Goal: Task Accomplishment & Management: Manage account settings

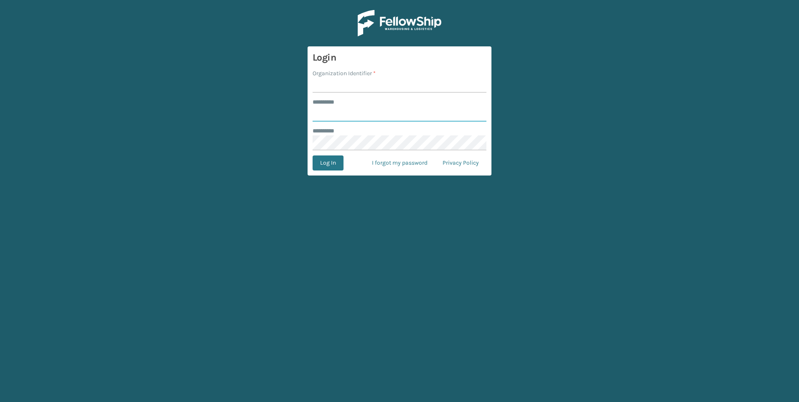
type input "********"
click at [331, 92] on input "Organization Identifier *" at bounding box center [400, 85] width 174 height 15
type input "SuperAdminOrganization"
click at [335, 109] on input "********" at bounding box center [400, 114] width 174 height 15
type input "**********"
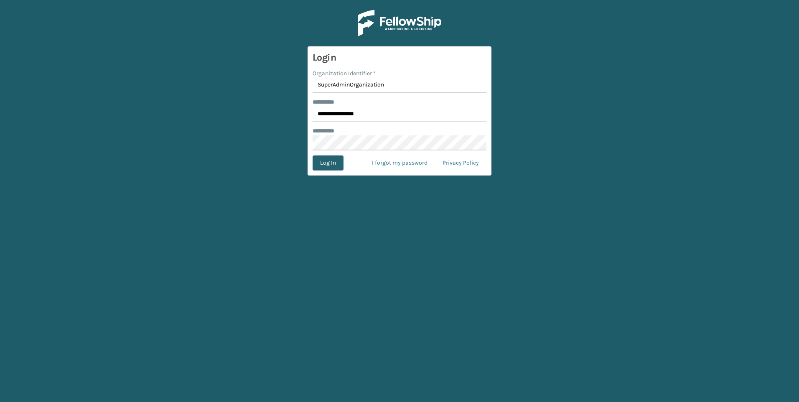
click at [338, 163] on button "Log In" at bounding box center [328, 162] width 31 height 15
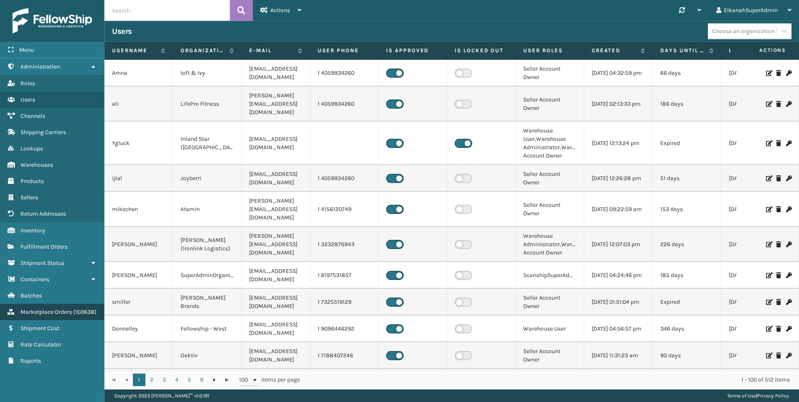
click at [39, 308] on span "Marketplace Orders" at bounding box center [45, 311] width 51 height 7
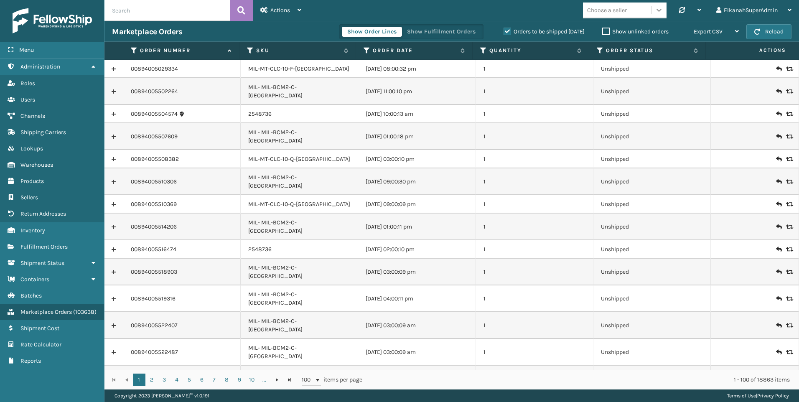
click at [660, 10] on icon at bounding box center [659, 10] width 5 height 3
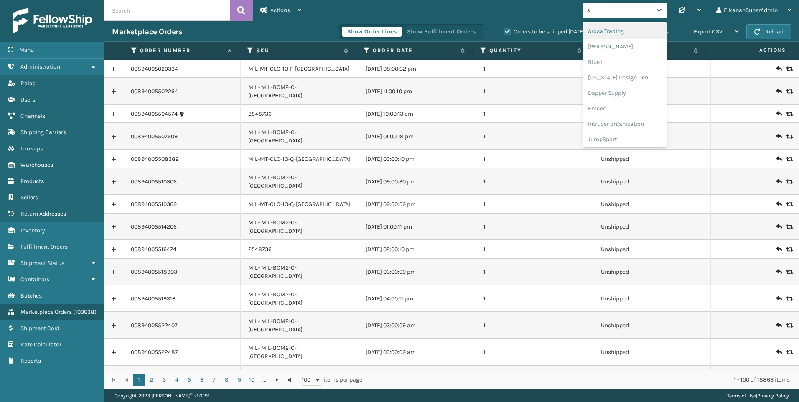
type input "sb"
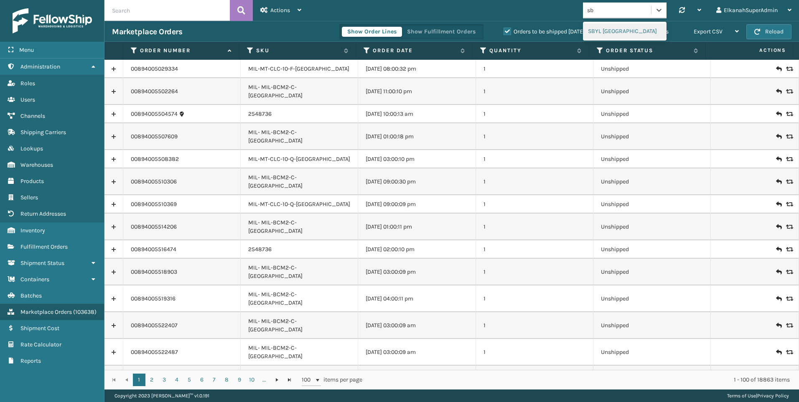
click at [602, 28] on div "SBYL [GEOGRAPHIC_DATA]" at bounding box center [625, 30] width 84 height 15
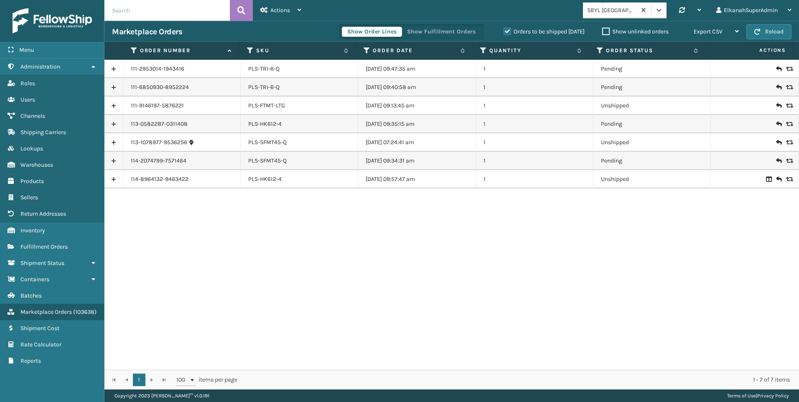
click at [507, 31] on label "Orders to be shipped [DATE]" at bounding box center [544, 31] width 81 height 7
click at [504, 31] on input "Orders to be shipped [DATE]" at bounding box center [504, 29] width 0 height 5
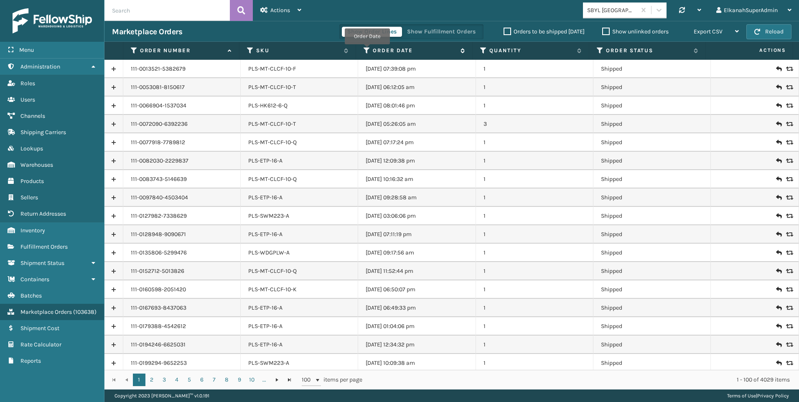
click at [367, 50] on icon at bounding box center [367, 51] width 7 height 8
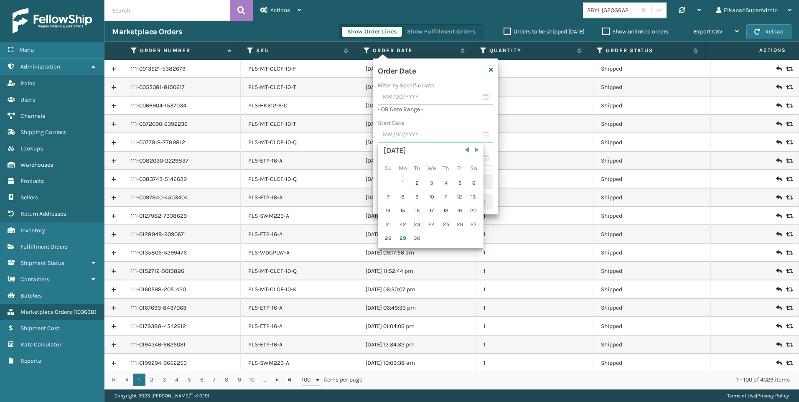
click at [485, 135] on input "text" at bounding box center [435, 134] width 115 height 15
click at [387, 241] on div "28" at bounding box center [388, 238] width 13 height 13
type input "[DATE]"
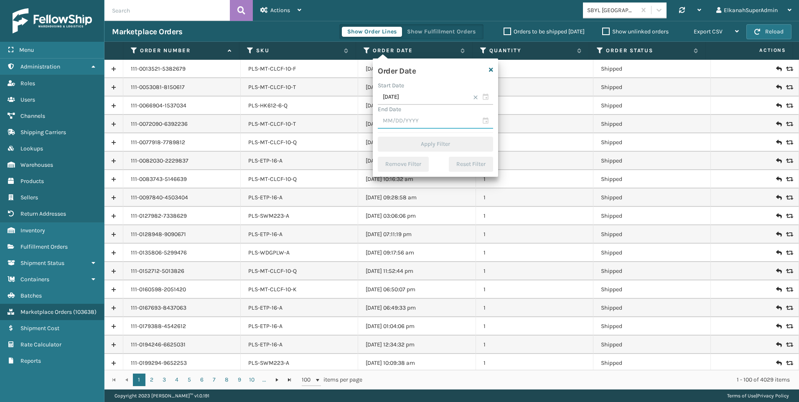
click at [487, 122] on input "text" at bounding box center [435, 121] width 115 height 15
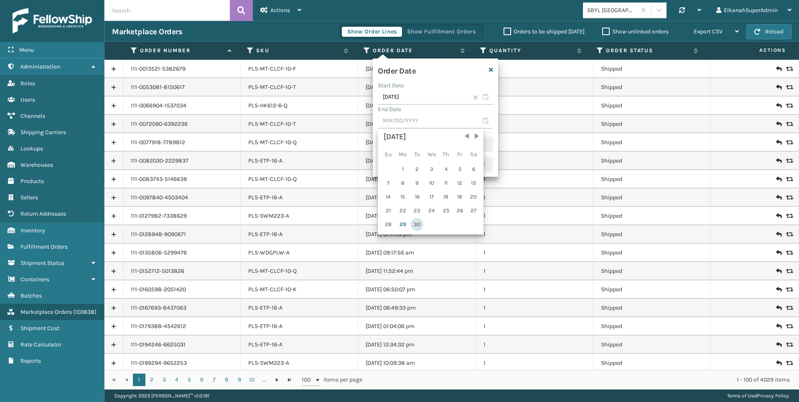
click at [416, 222] on div "30" at bounding box center [417, 224] width 13 height 13
type input "[DATE]"
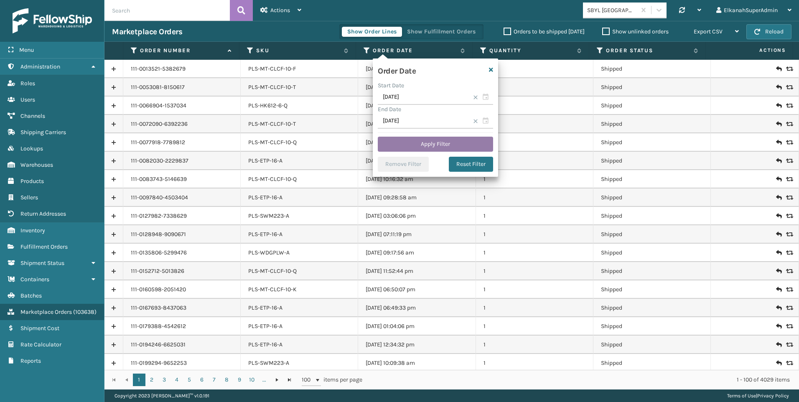
click at [422, 150] on button "Apply Filter" at bounding box center [435, 144] width 115 height 15
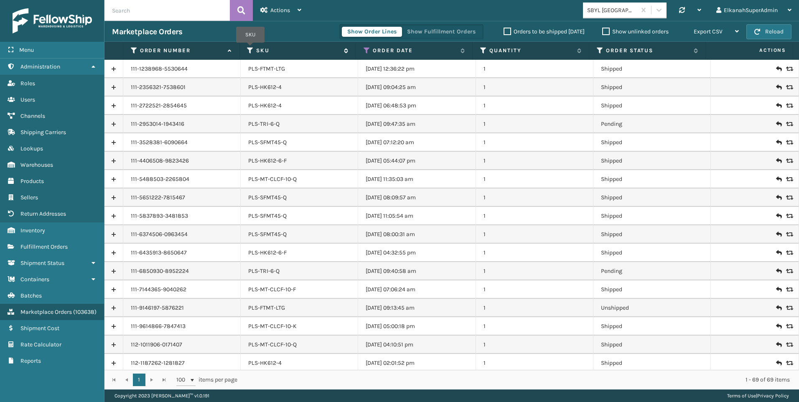
click at [250, 48] on icon at bounding box center [250, 51] width 7 height 8
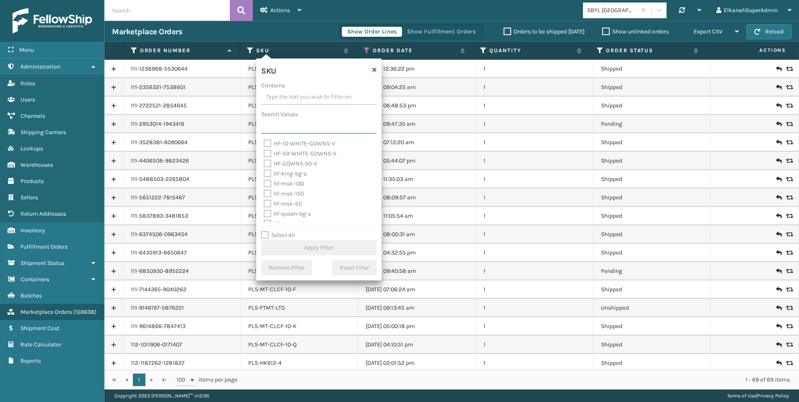
click at [283, 127] on input "Search Values" at bounding box center [318, 126] width 115 height 15
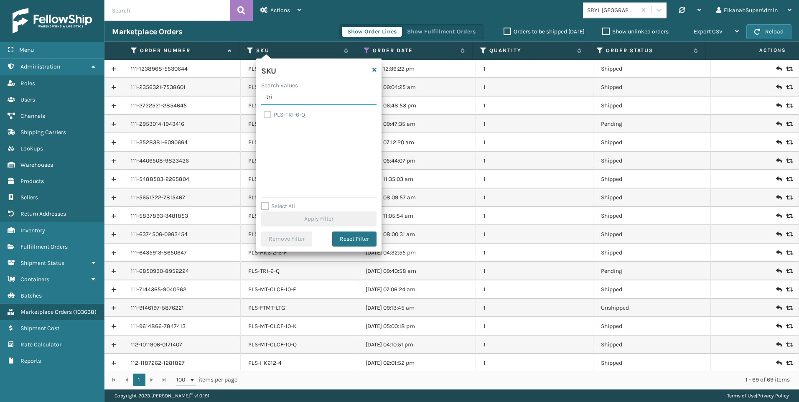
type input "tri"
click at [268, 115] on label "PLS-TRI-6-Q" at bounding box center [284, 114] width 41 height 7
click at [264, 115] on input "PLS-TRI-6-Q" at bounding box center [264, 112] width 0 height 5
checkbox input "true"
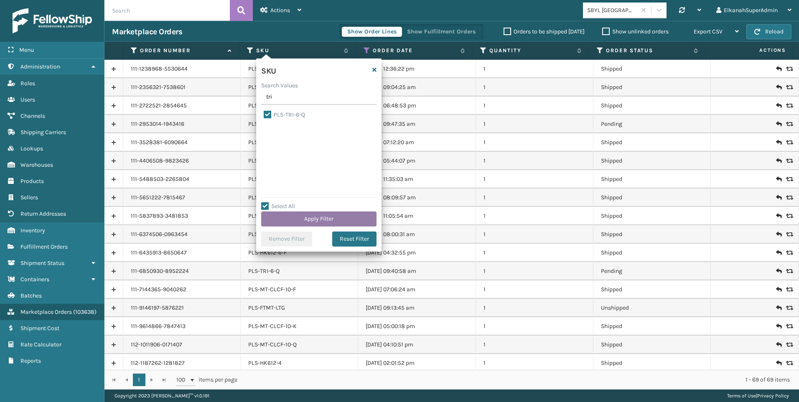
click at [319, 218] on button "Apply Filter" at bounding box center [318, 218] width 115 height 15
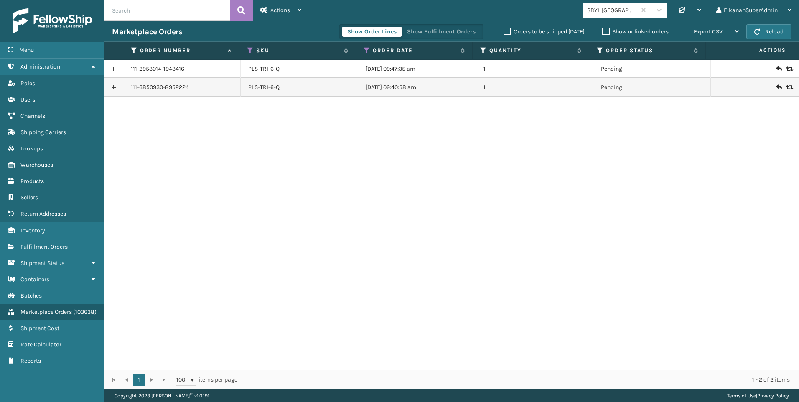
click at [116, 69] on link at bounding box center [113, 68] width 18 height 13
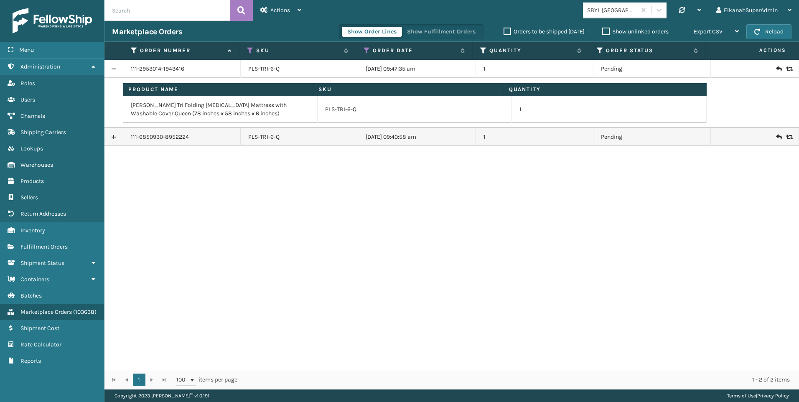
click at [116, 69] on link at bounding box center [113, 68] width 18 height 13
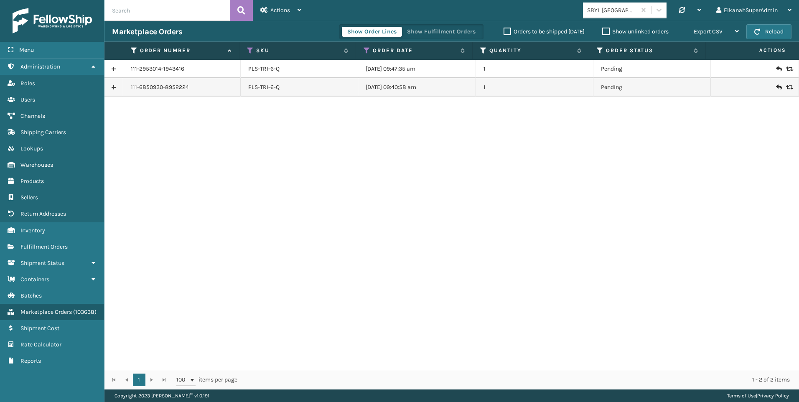
click at [116, 86] on link at bounding box center [113, 87] width 18 height 13
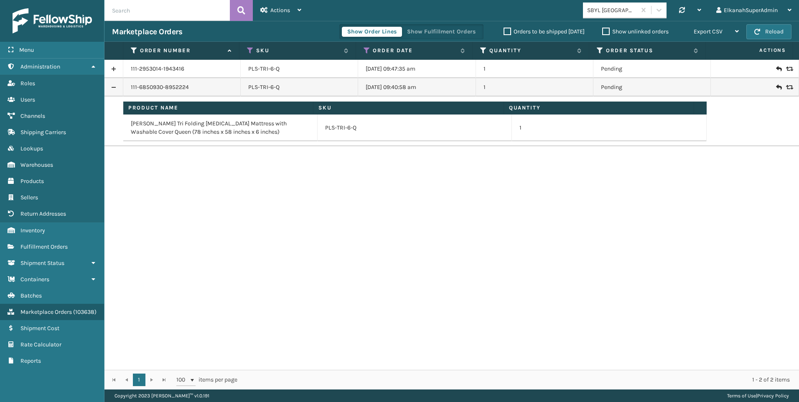
click at [116, 86] on link at bounding box center [113, 87] width 18 height 13
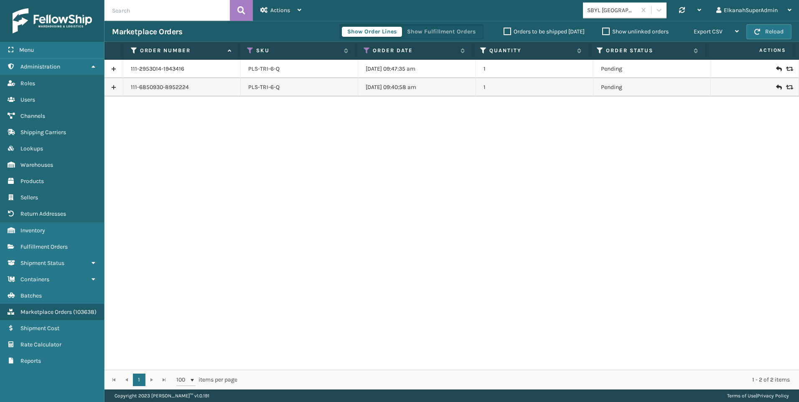
click at [171, 148] on div "111-2953014-1943416 PLS-TRI-6-Q [DATE] 09:47:35 am 1 Pending 111-6850930-895222…" at bounding box center [451, 215] width 695 height 310
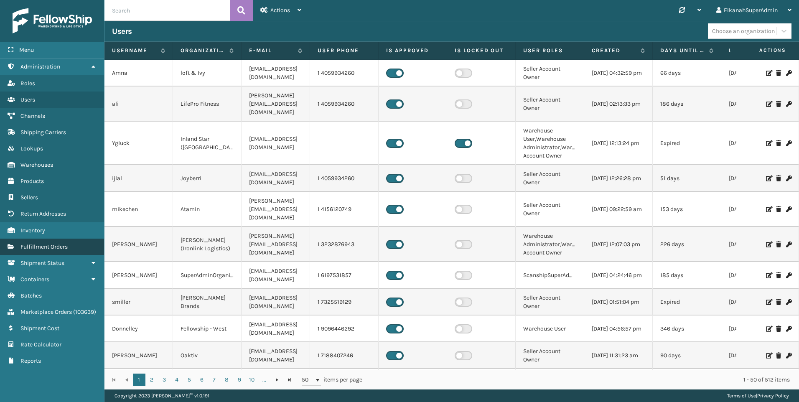
click at [39, 246] on span "Fulfillment Orders" at bounding box center [43, 246] width 47 height 7
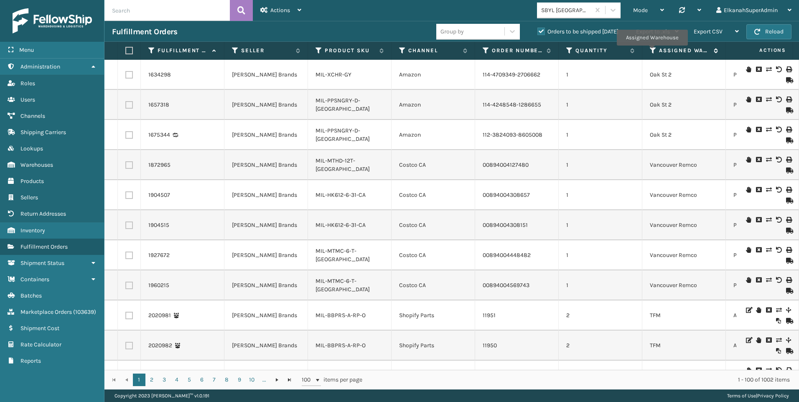
click at [652, 51] on icon at bounding box center [653, 51] width 7 height 8
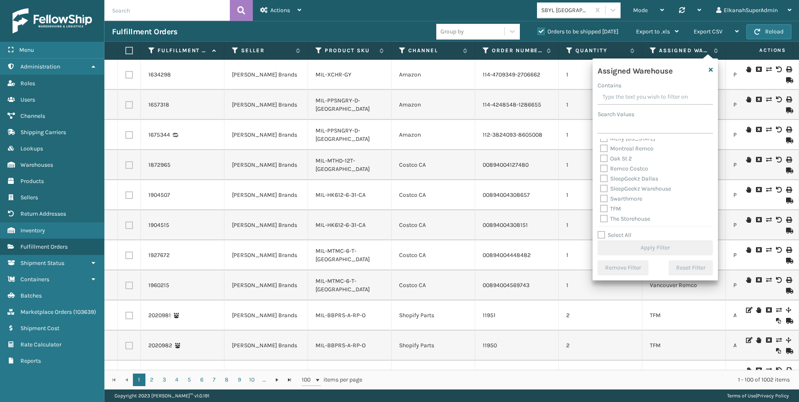
scroll to position [209, 0]
click at [604, 194] on label "TFM" at bounding box center [610, 195] width 21 height 7
click at [601, 194] on input "TFM" at bounding box center [600, 193] width 0 height 5
checkbox input "true"
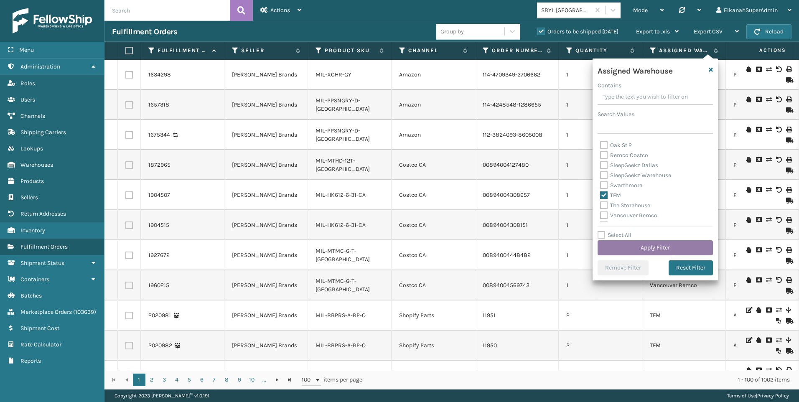
click at [648, 245] on button "Apply Filter" at bounding box center [655, 247] width 115 height 15
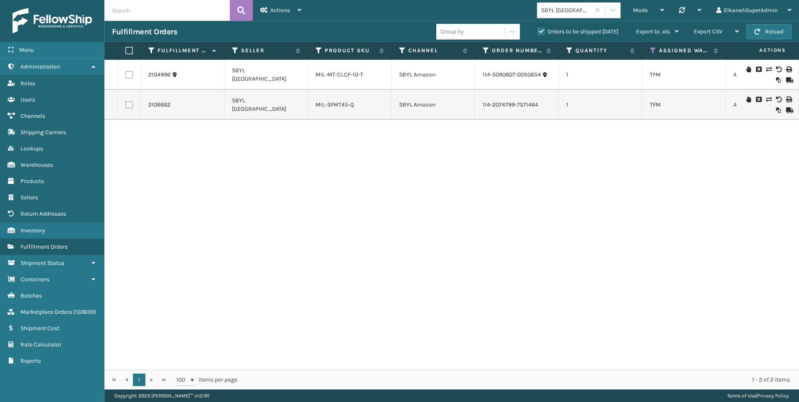
click at [542, 32] on label "Orders to be shipped [DATE]" at bounding box center [578, 31] width 81 height 7
click at [538, 32] on input "Orders to be shipped [DATE]" at bounding box center [538, 29] width 0 height 5
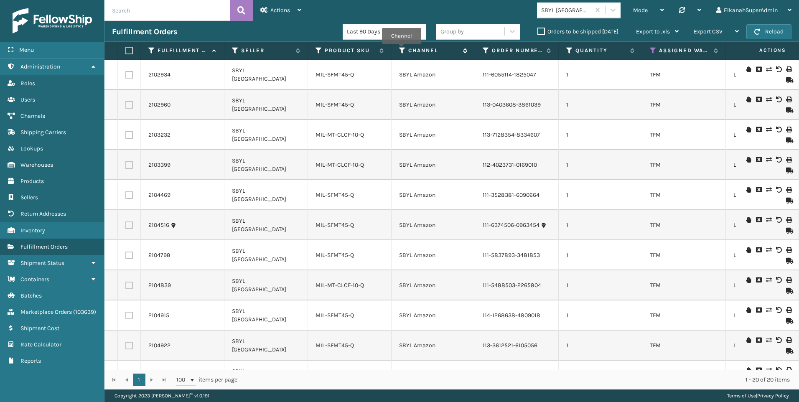
click at [401, 50] on icon at bounding box center [402, 51] width 7 height 8
click at [354, 15] on div "Mode Regular Mode Picking Mode Labeling Mode Palletizing Mode Exit Scan Mode SB…" at bounding box center [554, 10] width 490 height 21
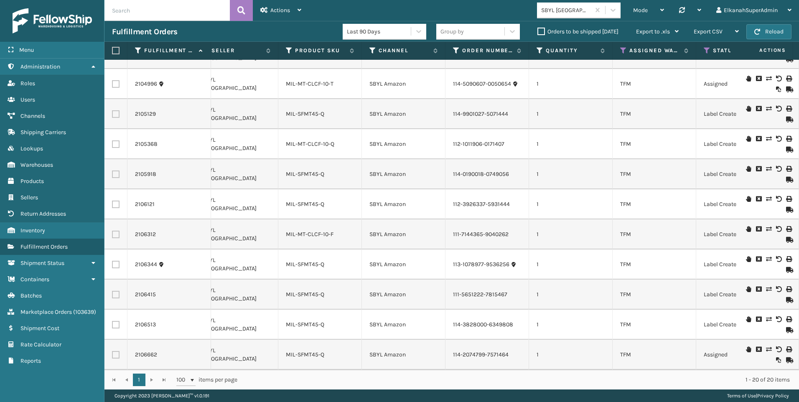
scroll to position [0, 30]
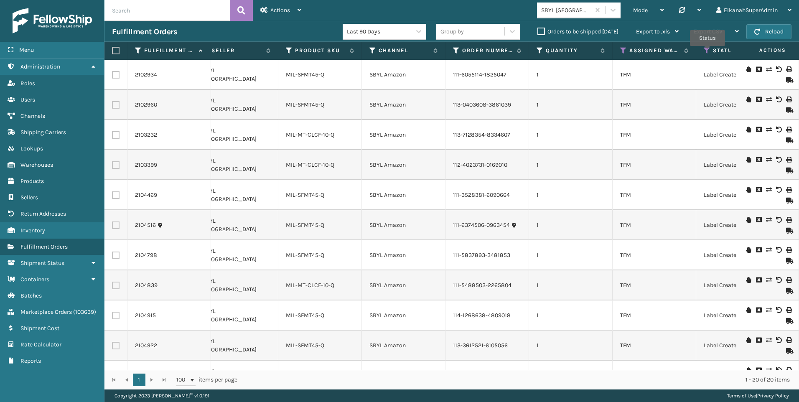
click at [708, 52] on icon at bounding box center [707, 51] width 7 height 8
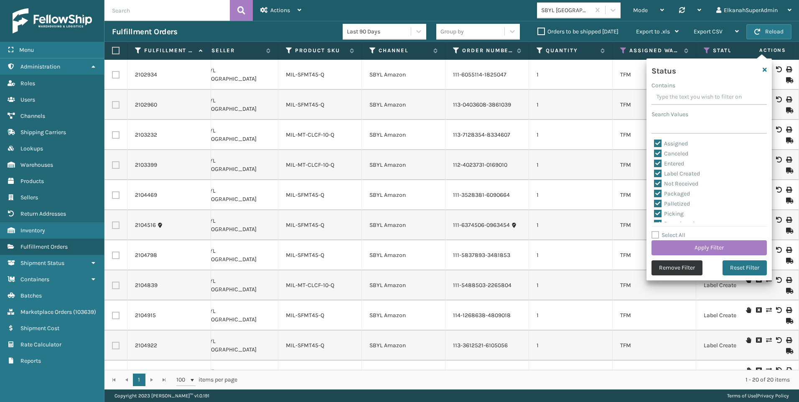
click at [691, 262] on button "Remove Filter" at bounding box center [677, 267] width 51 height 15
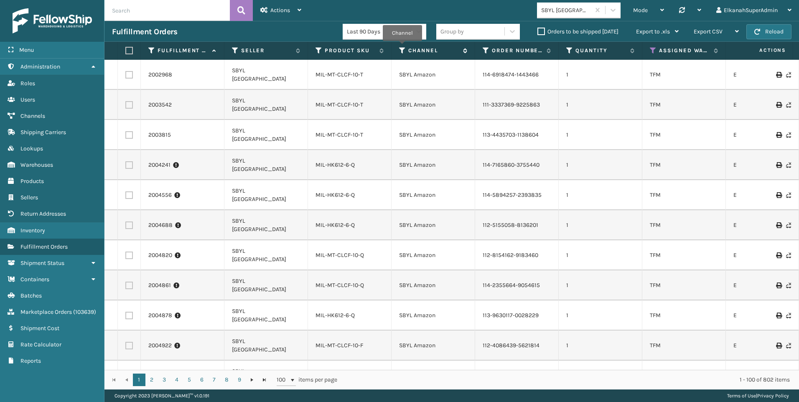
click at [403, 47] on icon at bounding box center [402, 51] width 7 height 8
click at [403, 50] on icon at bounding box center [402, 51] width 7 height 8
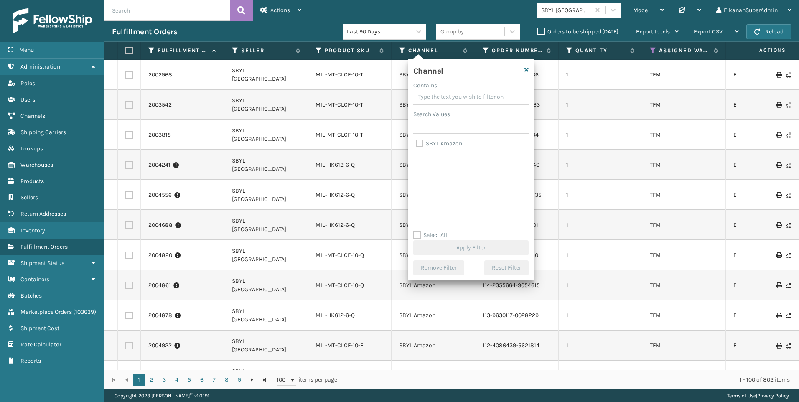
click at [343, 148] on td "MIL-MT-CLCF-10-T" at bounding box center [350, 135] width 84 height 30
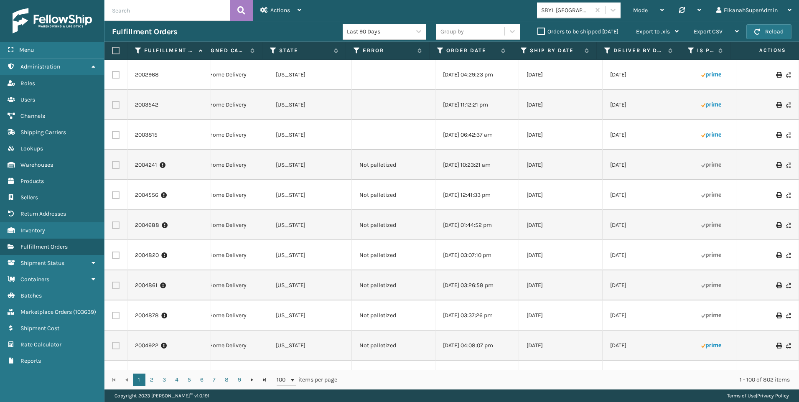
scroll to position [0, 227]
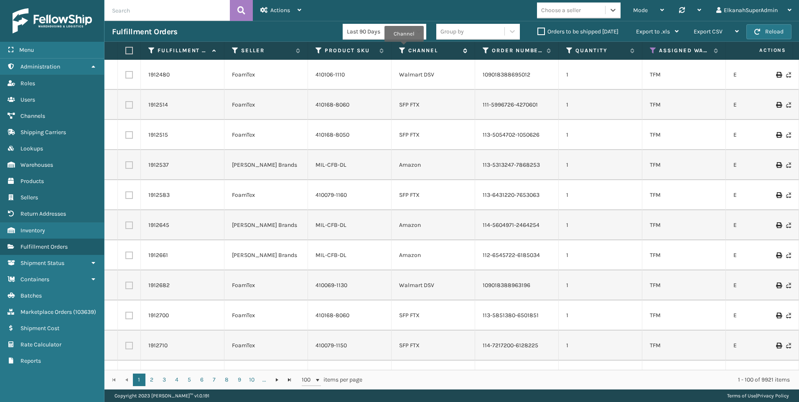
click at [404, 48] on icon at bounding box center [402, 51] width 7 height 8
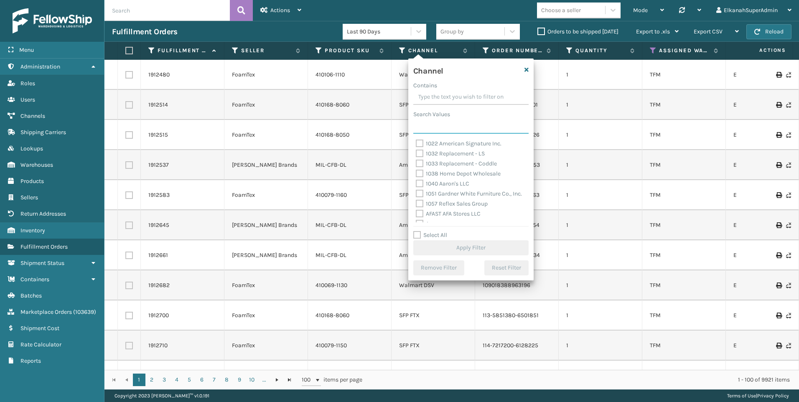
click at [426, 125] on input "Search Values" at bounding box center [470, 126] width 115 height 15
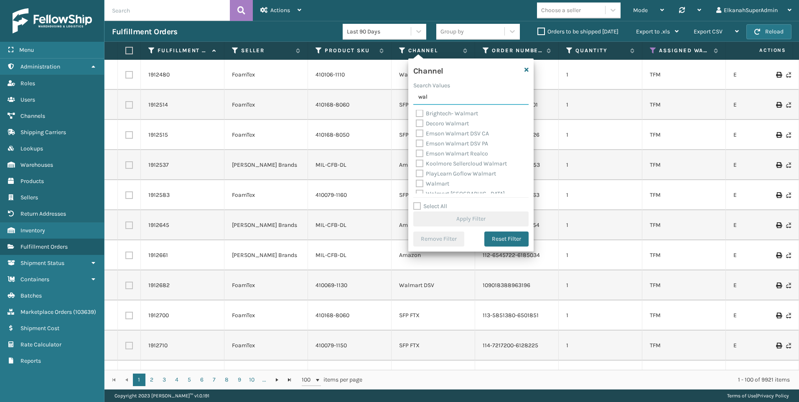
scroll to position [87, 0]
type input "wal"
click at [419, 137] on label "Walmart" at bounding box center [432, 138] width 33 height 7
click at [416, 137] on input "Walmart" at bounding box center [416, 135] width 0 height 5
checkbox input "true"
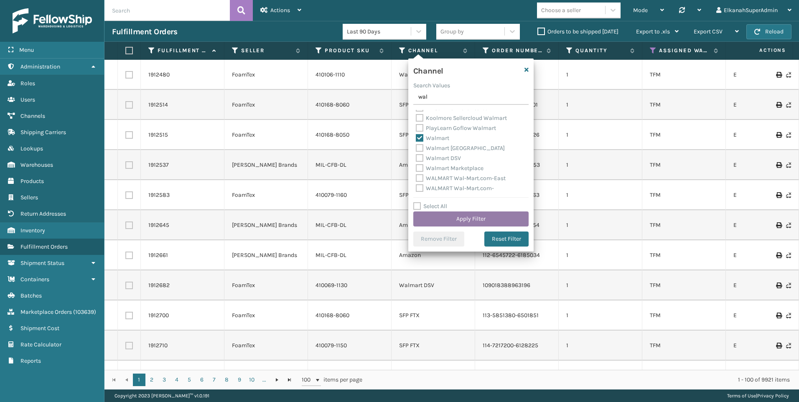
click at [457, 216] on button "Apply Filter" at bounding box center [470, 218] width 115 height 15
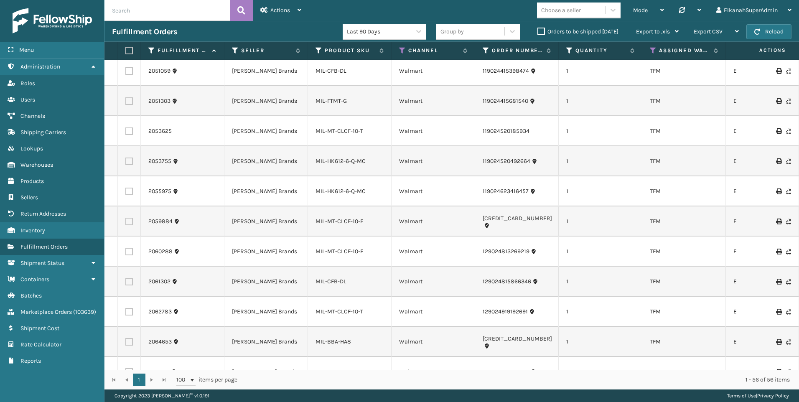
scroll to position [1045, 0]
